Goal: Information Seeking & Learning: Learn about a topic

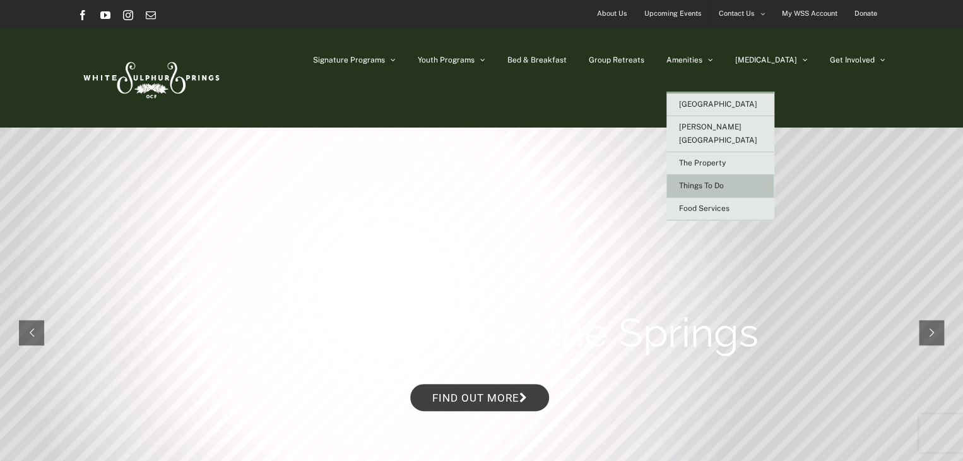
click at [724, 181] on span "Things To Do" at bounding box center [701, 185] width 45 height 9
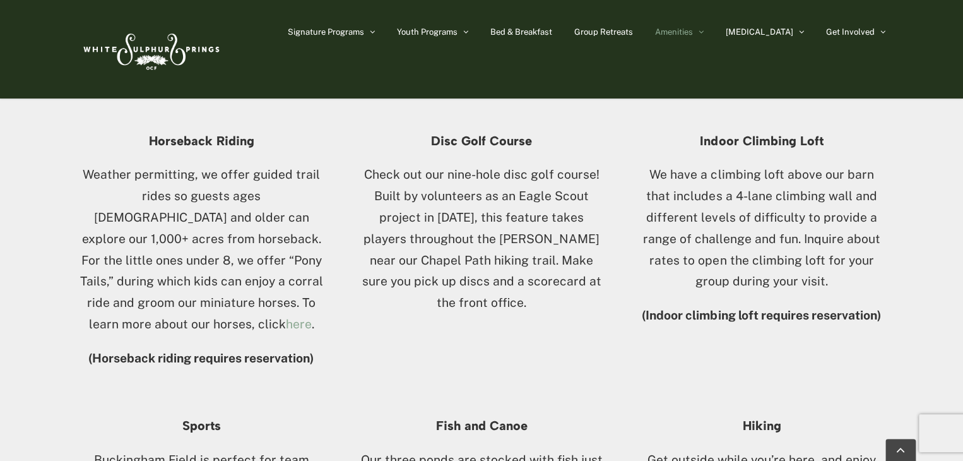
scroll to position [721, 0]
click at [286, 316] on link "here" at bounding box center [299, 323] width 26 height 14
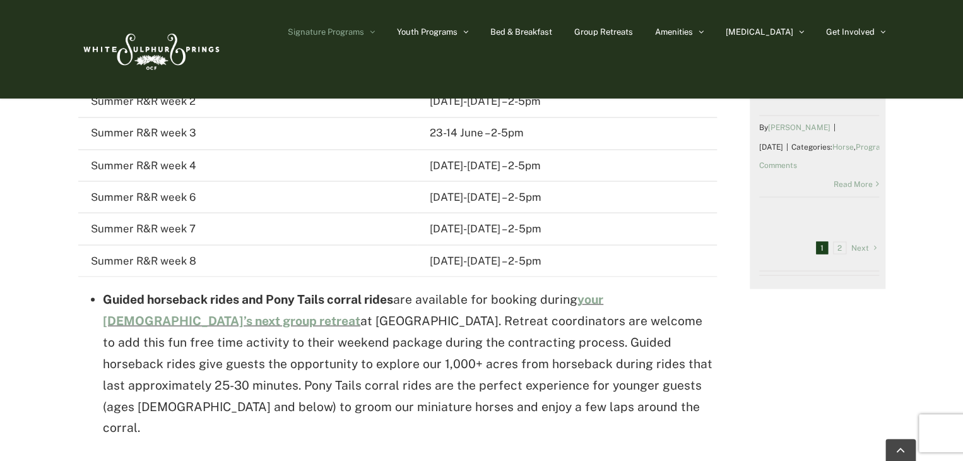
scroll to position [1065, 0]
click at [150, 293] on link "your [DEMOGRAPHIC_DATA]’s next group retreat" at bounding box center [353, 309] width 500 height 35
